Goal: Transaction & Acquisition: Purchase product/service

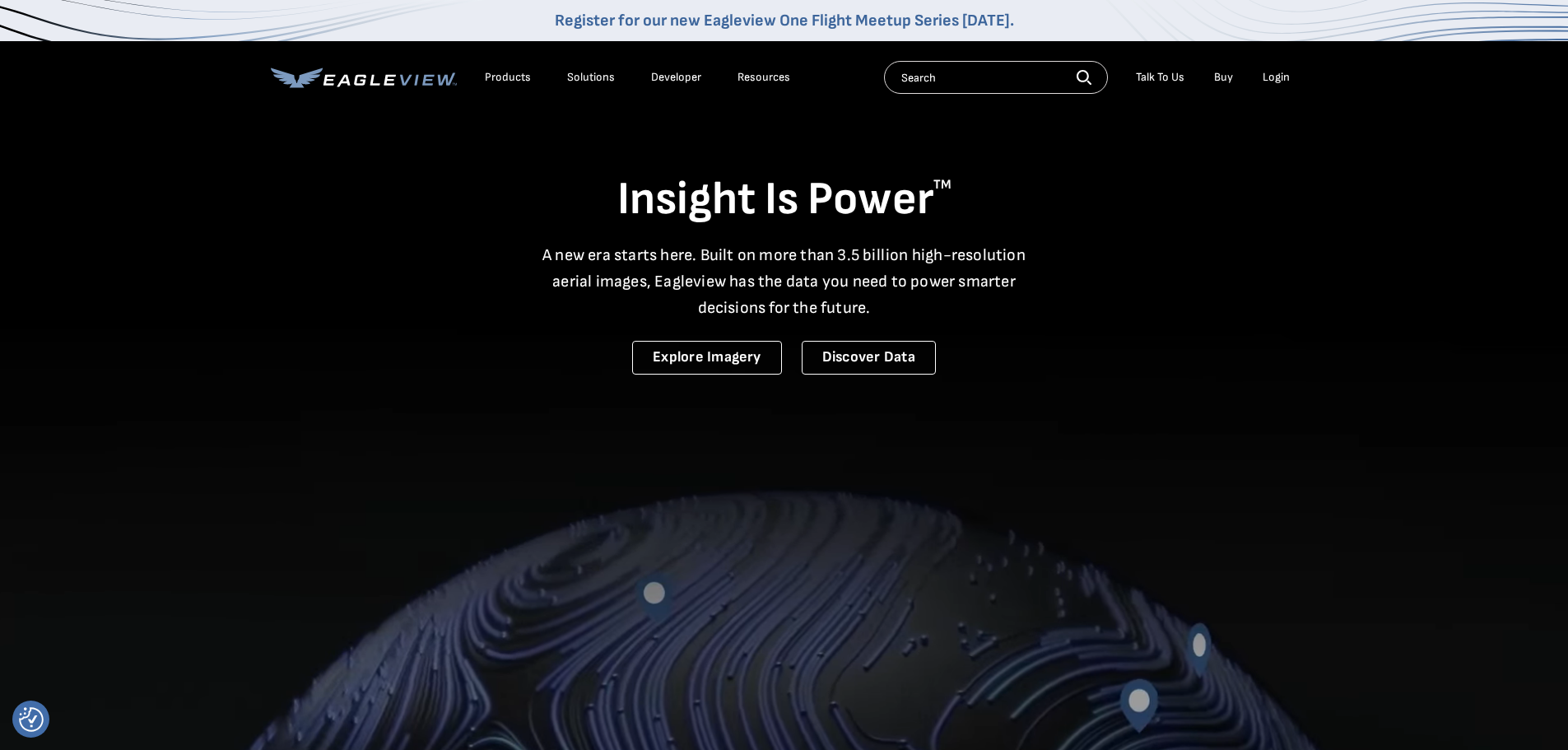
click at [1277, 67] on li "Login" at bounding box center [1275, 77] width 44 height 25
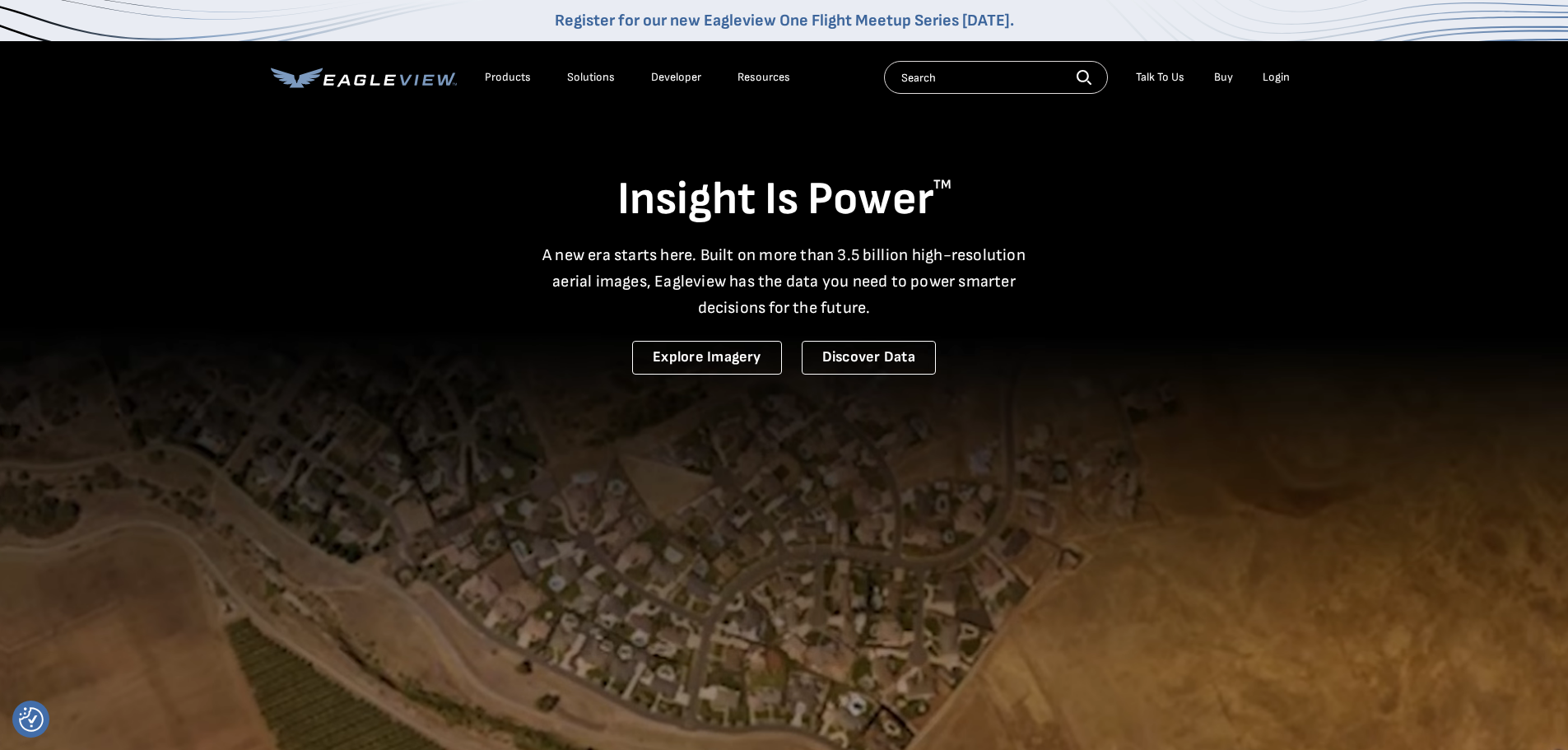
click at [1277, 70] on div "Login" at bounding box center [1275, 77] width 27 height 15
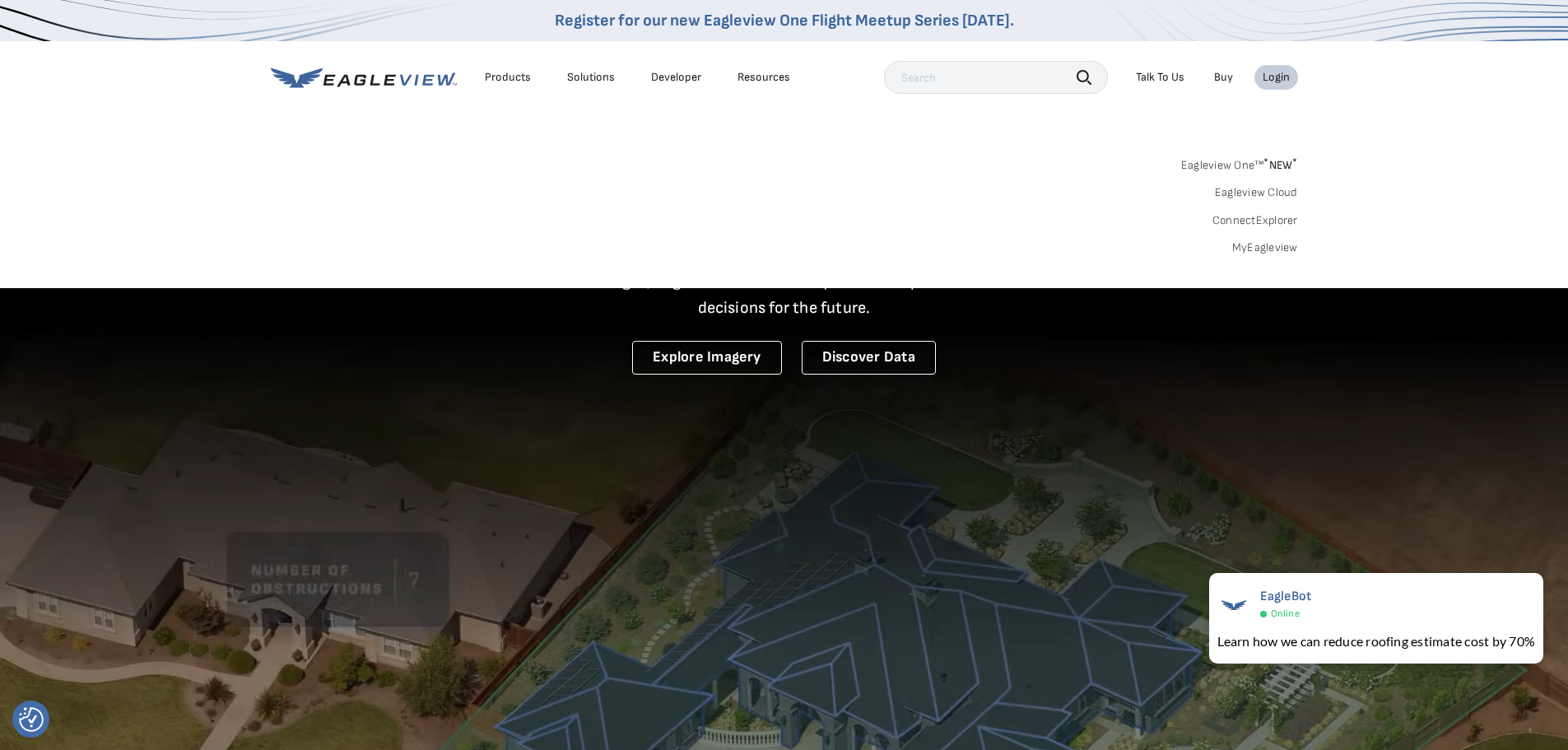
click at [1277, 70] on div "Login" at bounding box center [1275, 77] width 27 height 15
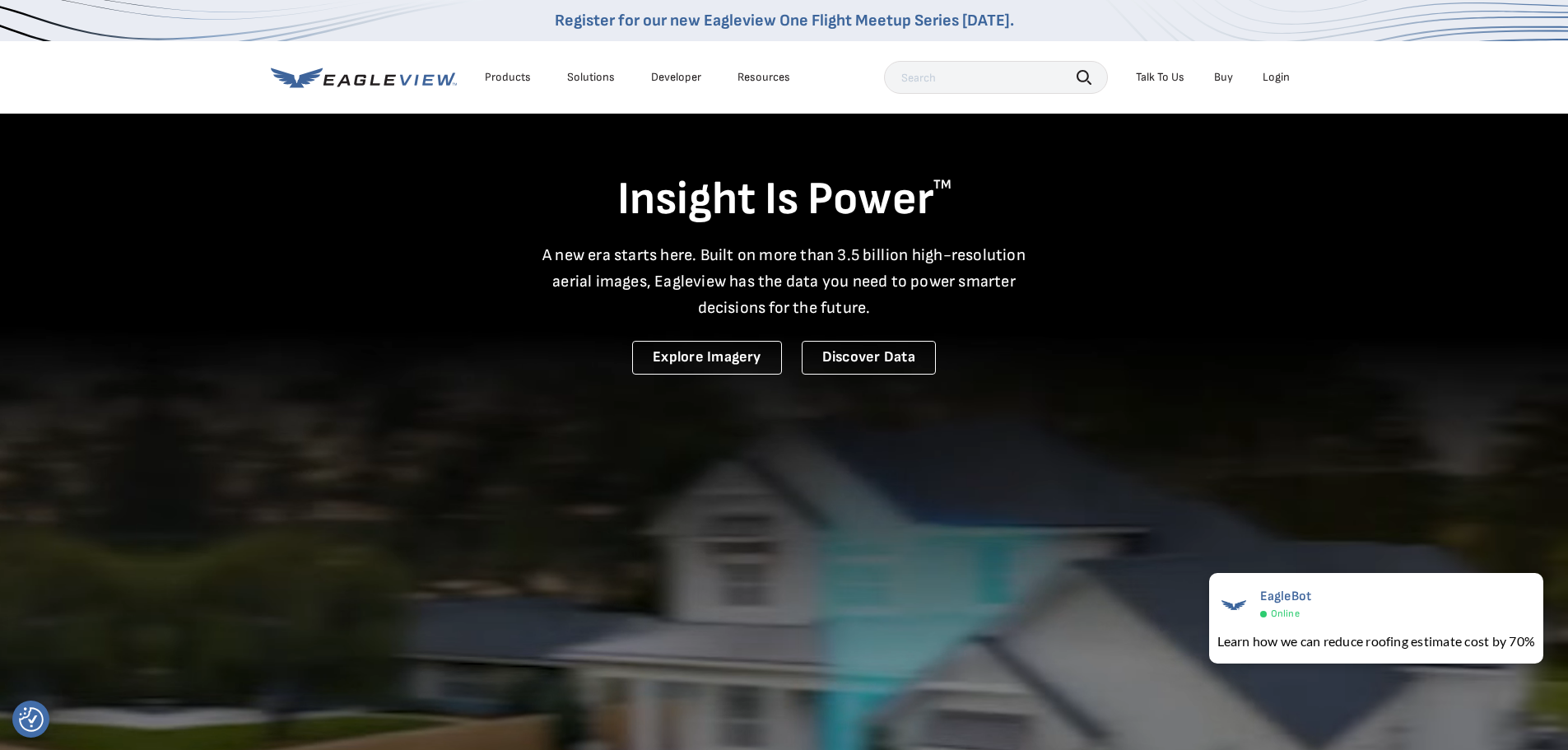
click at [1275, 74] on div "Login" at bounding box center [1275, 77] width 27 height 15
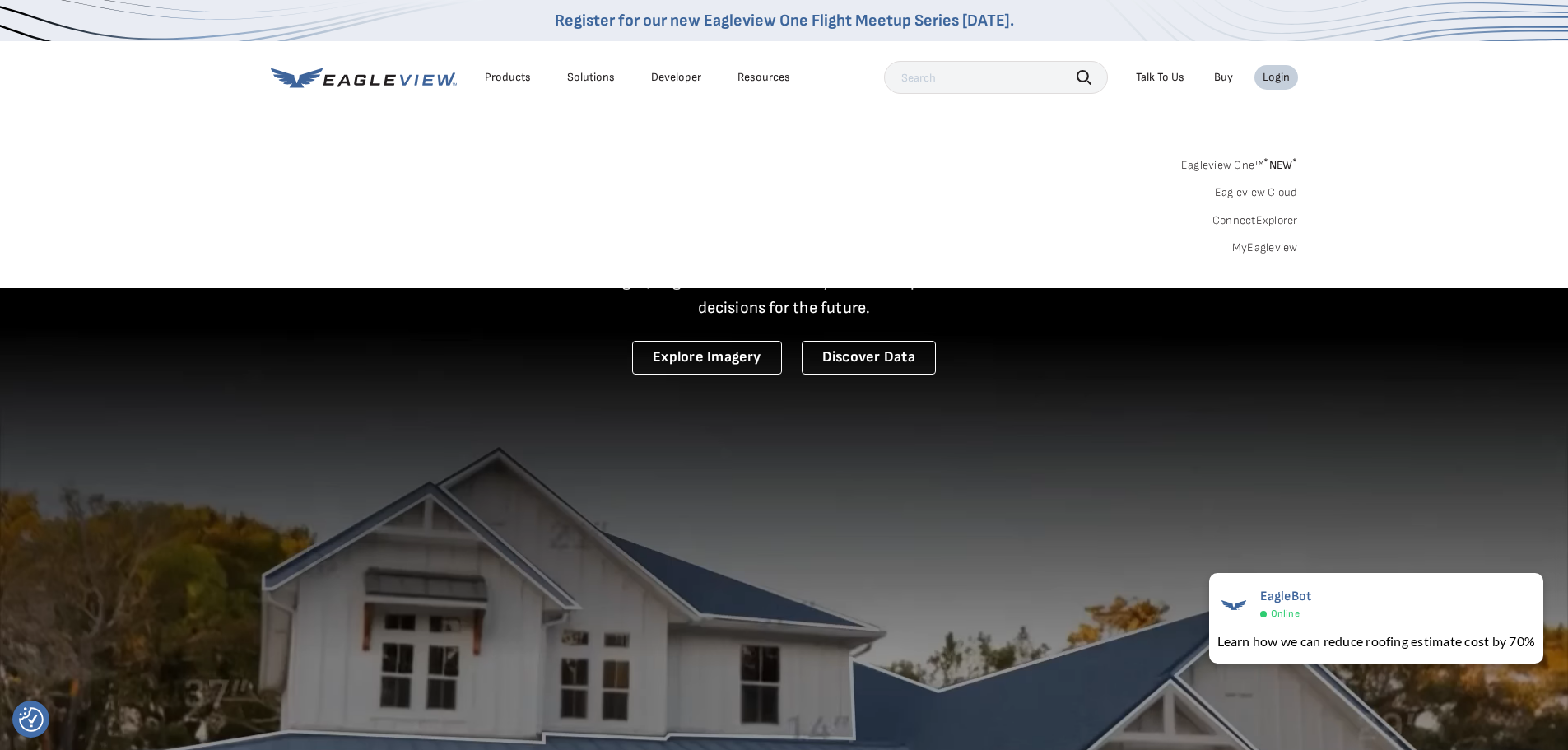
click at [1244, 250] on link "MyEagleview" at bounding box center [1264, 248] width 66 height 15
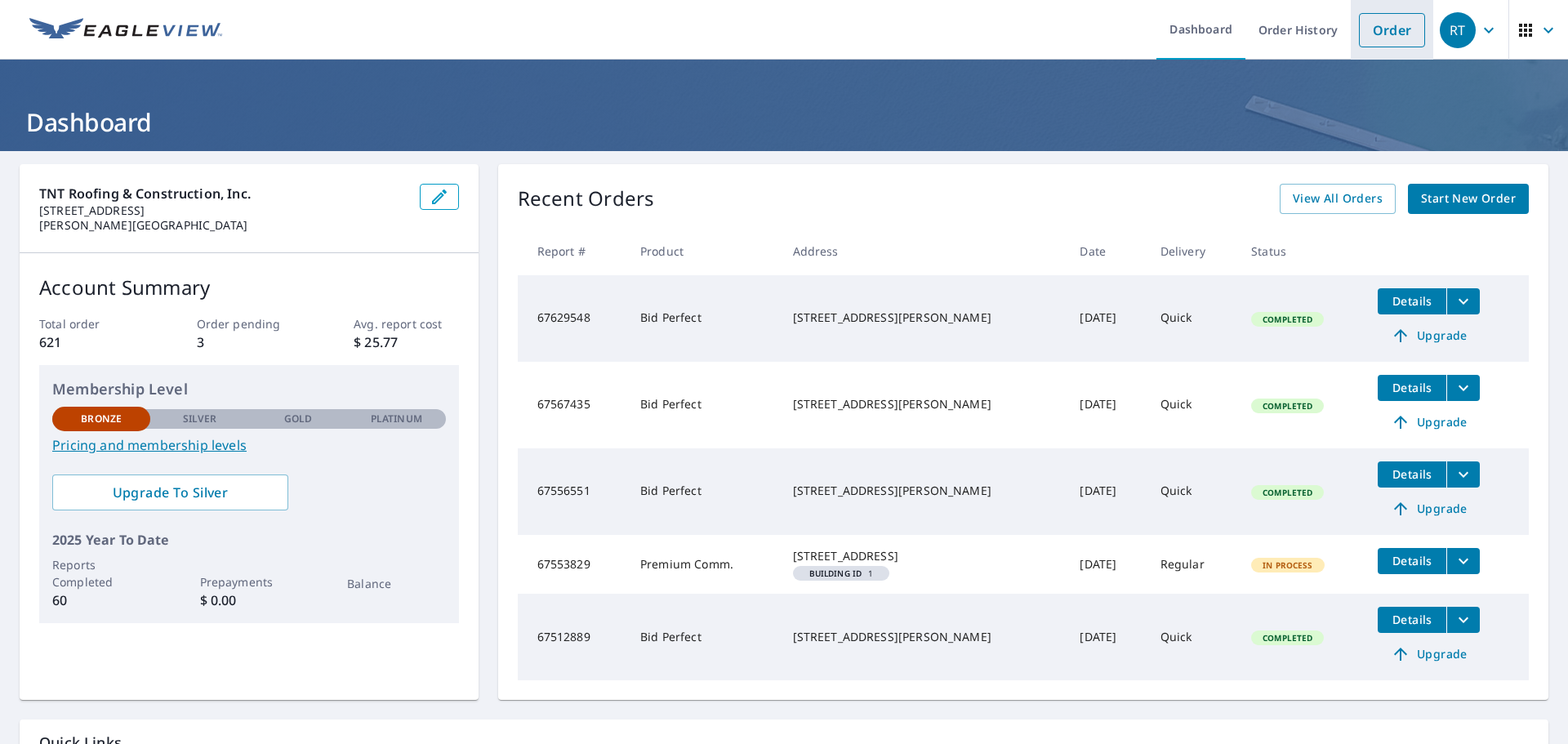
click at [1390, 29] on link "Order" at bounding box center [1392, 30] width 67 height 34
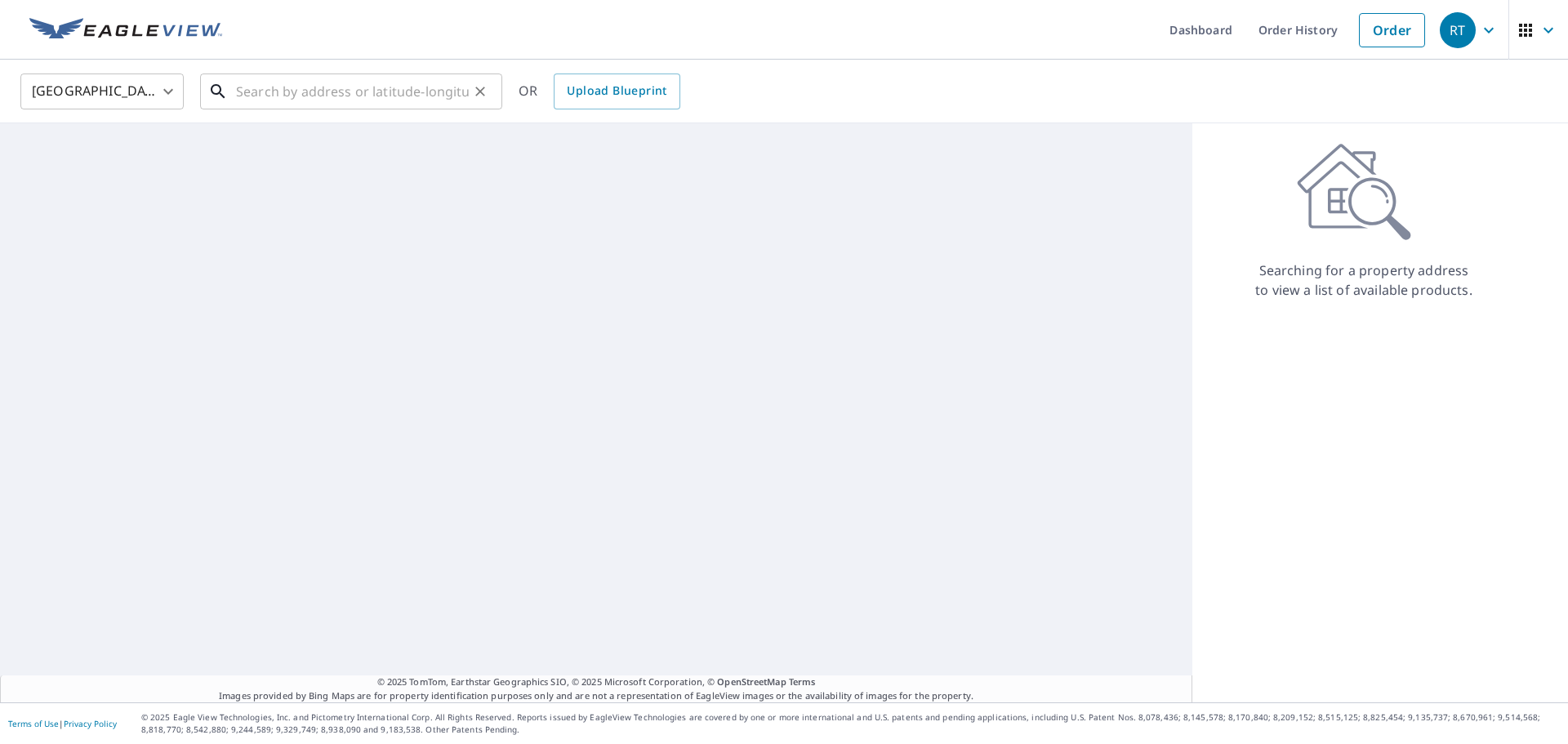
click at [419, 83] on input "text" at bounding box center [352, 91] width 233 height 45
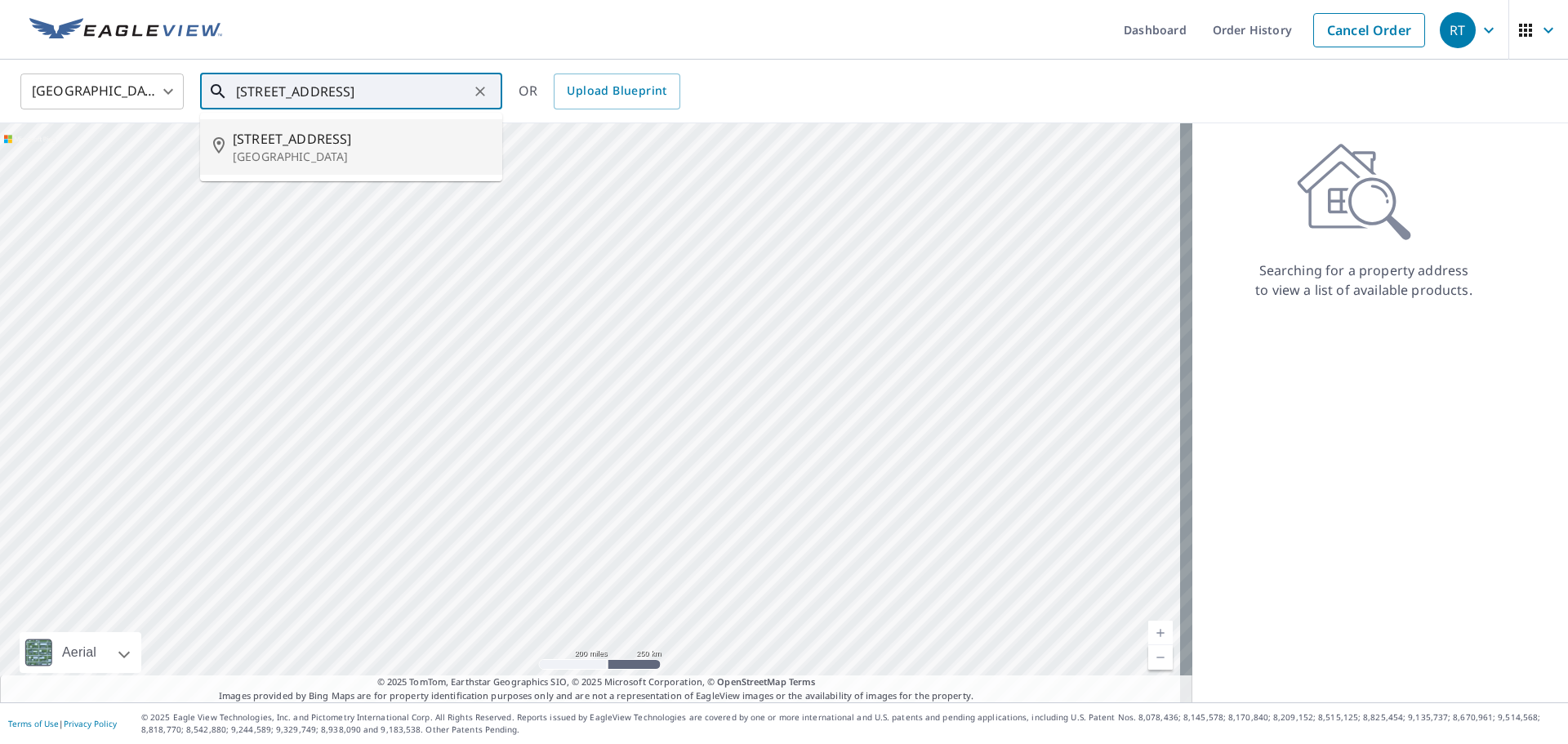
click at [263, 131] on span "[STREET_ADDRESS]" at bounding box center [361, 139] width 256 height 19
type input "[STREET_ADDRESS]"
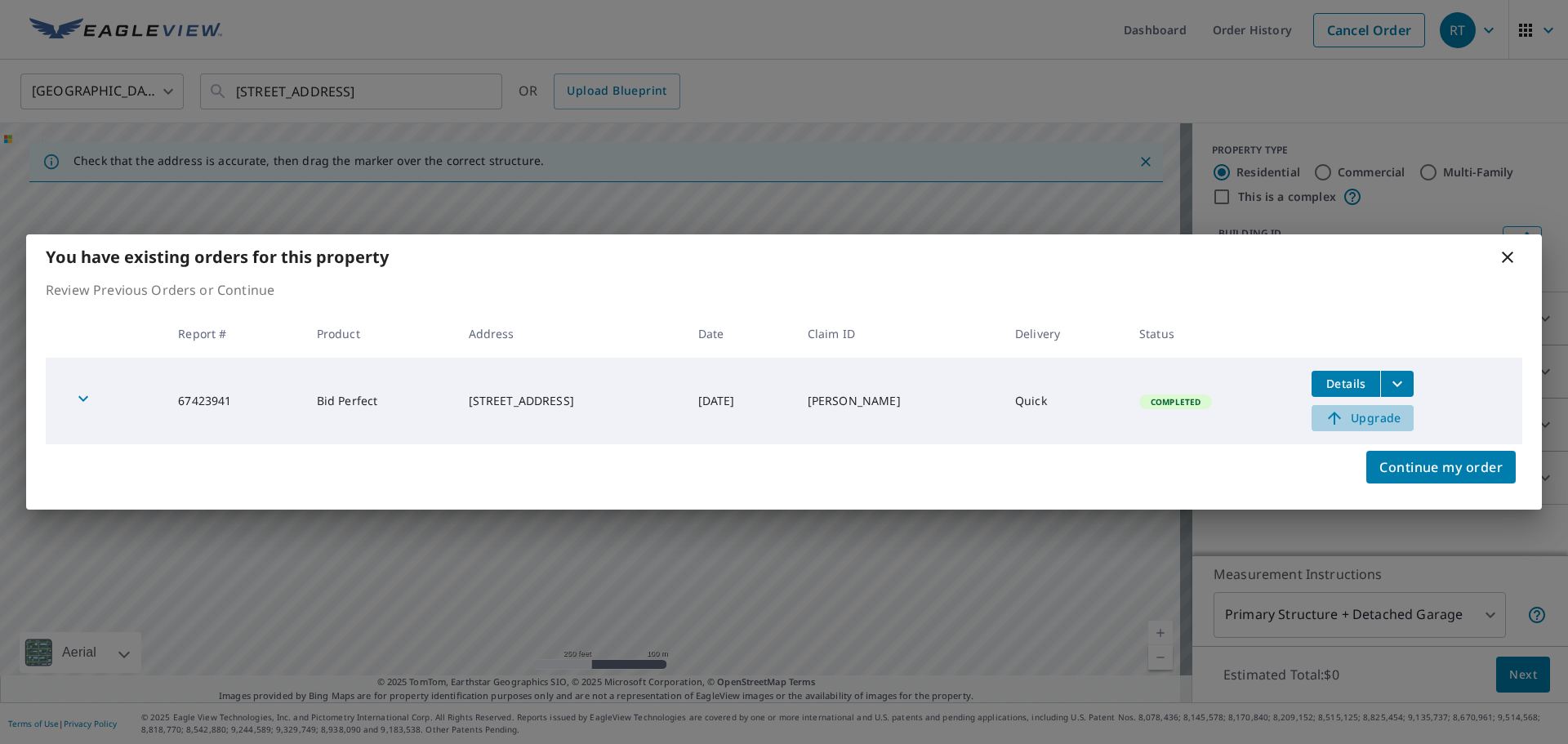
click at [1385, 415] on span "Upgrade" at bounding box center [1362, 418] width 82 height 19
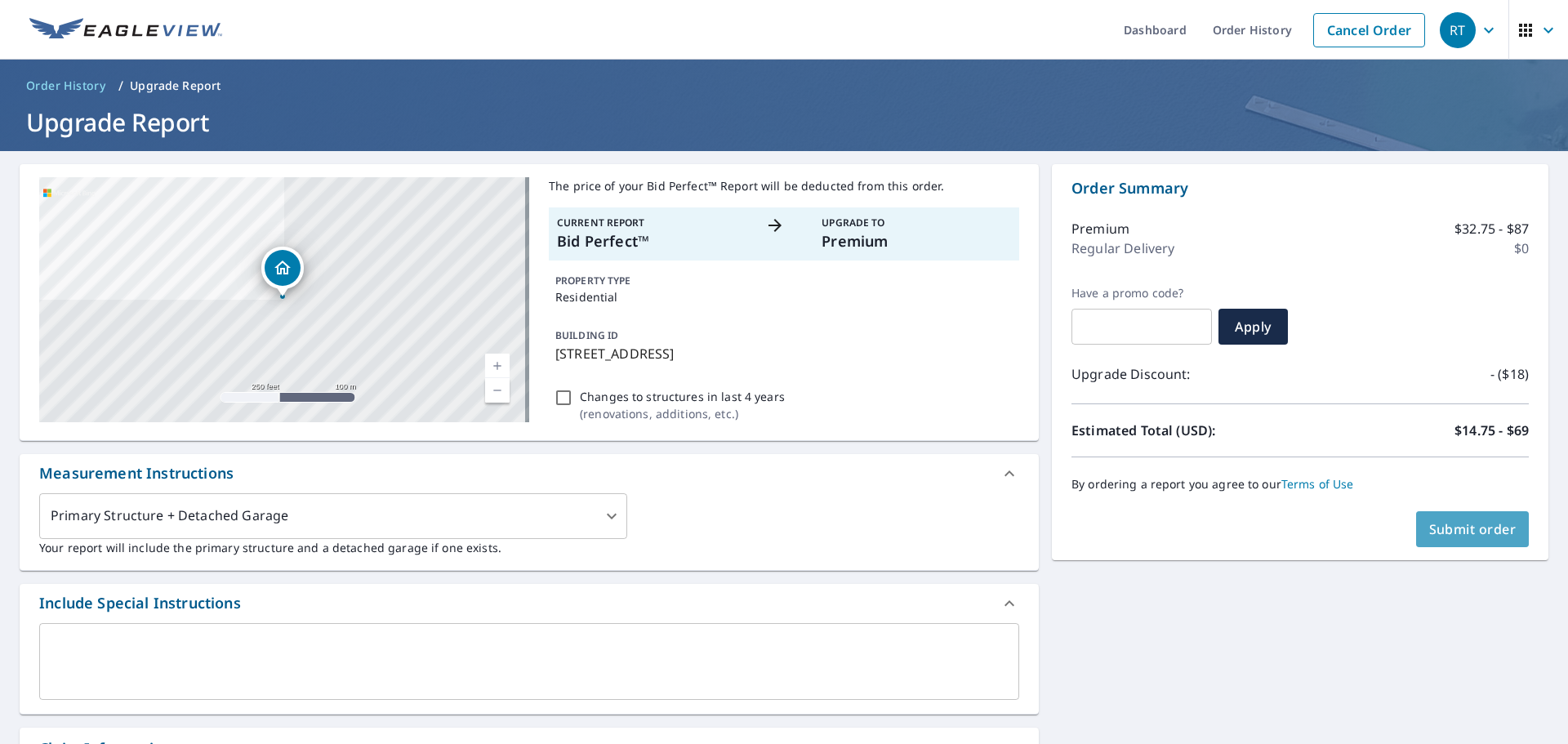
click at [1454, 523] on span "Submit order" at bounding box center [1473, 529] width 88 height 18
